Goal: Obtain resource: Obtain resource

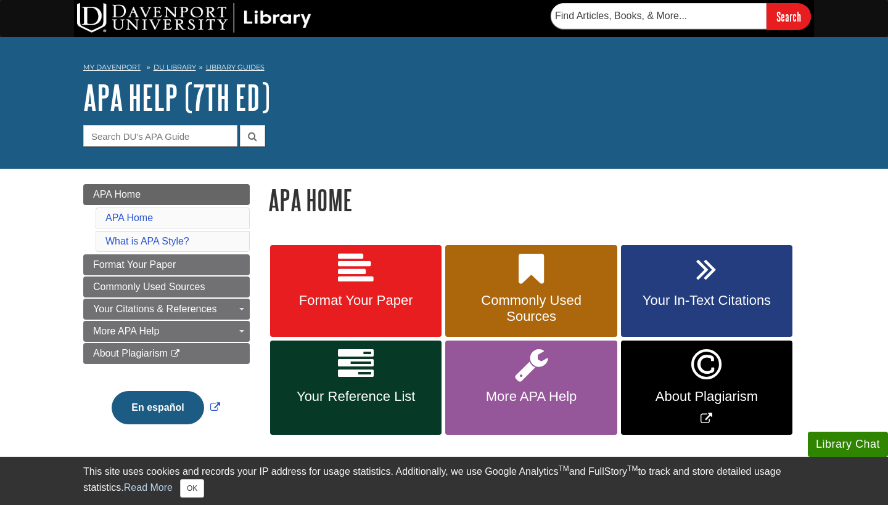
click at [357, 392] on span "Your Reference List" at bounding box center [355, 397] width 153 height 16
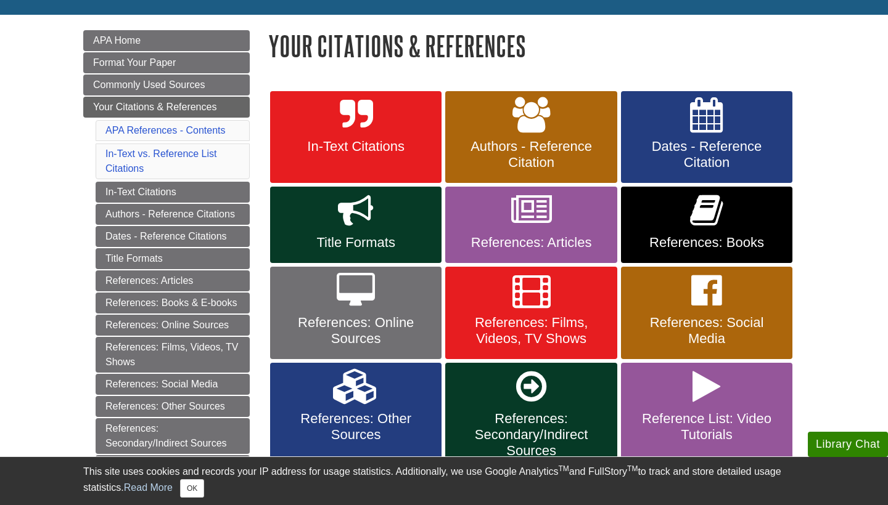
scroll to position [163, 0]
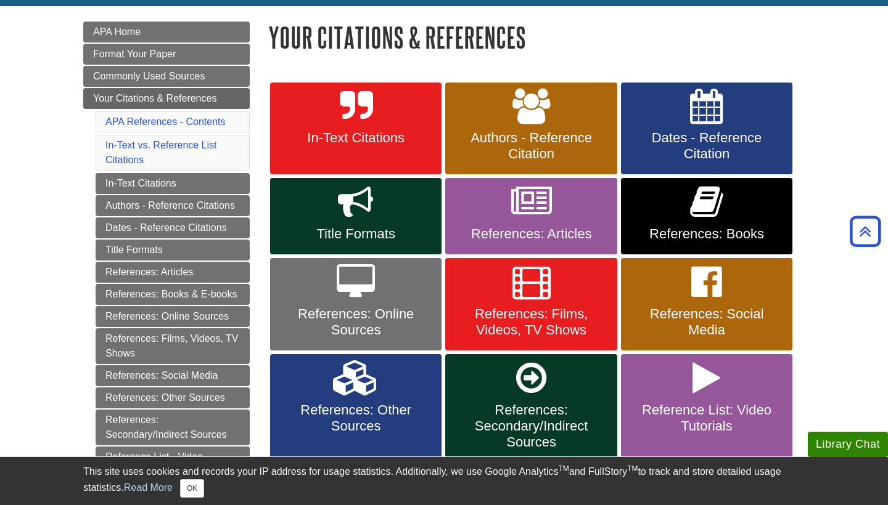
click at [719, 211] on icon at bounding box center [706, 202] width 33 height 36
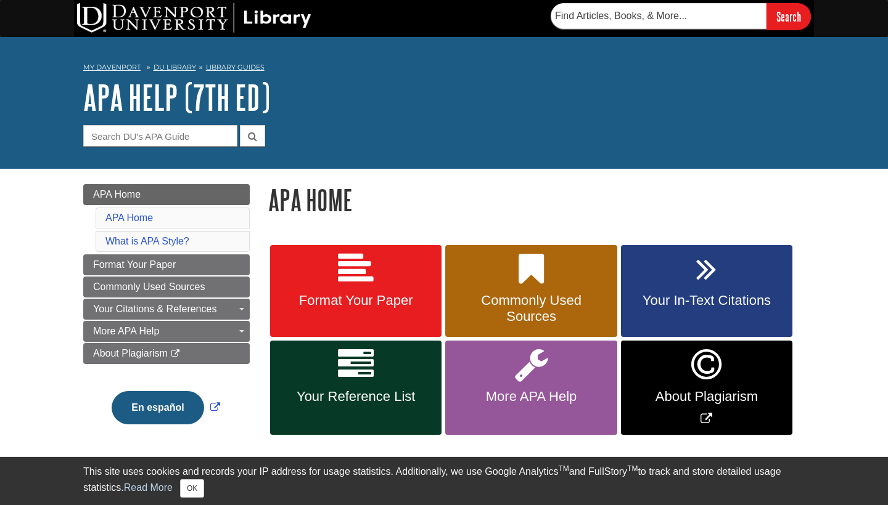
click at [331, 295] on span "Format Your Paper" at bounding box center [355, 301] width 153 height 16
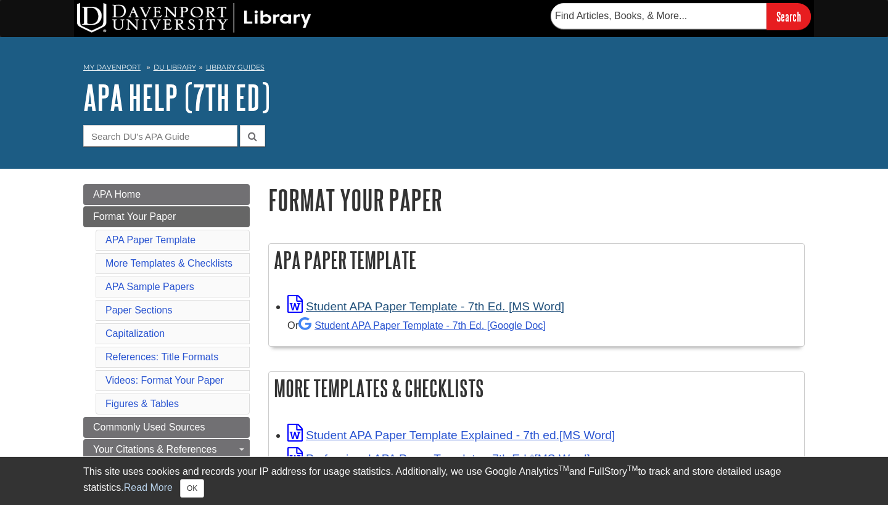
click at [371, 303] on link "Student APA Paper Template - 7th Ed. [MS Word]" at bounding box center [425, 306] width 277 height 13
